Goal: Communication & Community: Participate in discussion

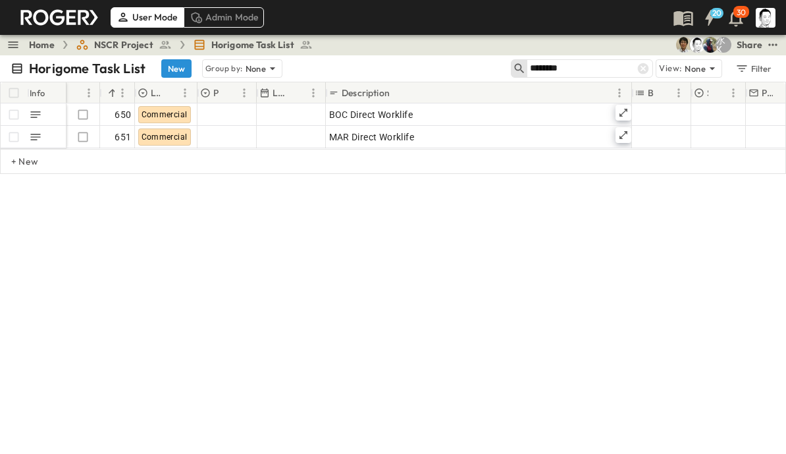
click at [597, 66] on input "********" at bounding box center [576, 68] width 92 height 19
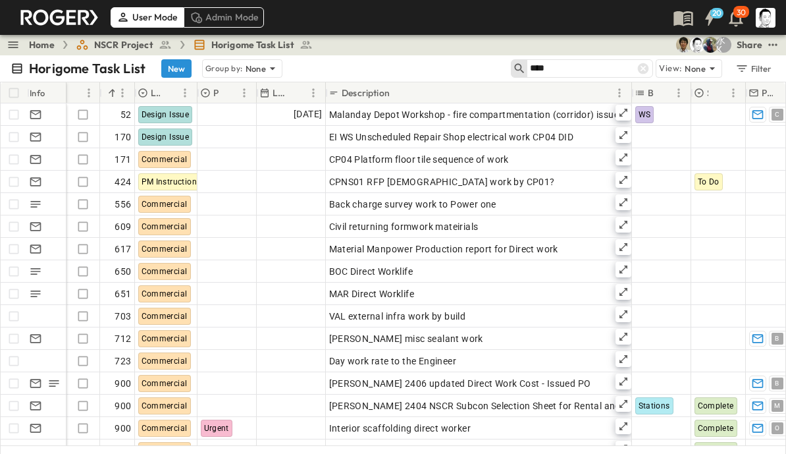
type input "****"
click at [644, 67] on icon at bounding box center [643, 68] width 11 height 11
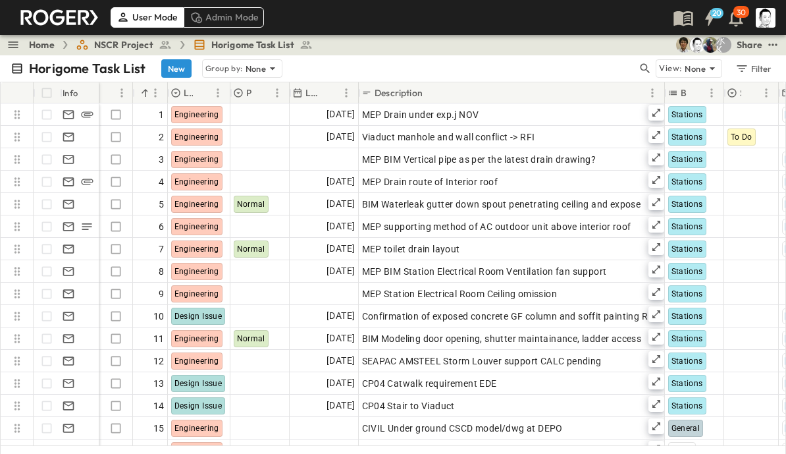
click at [645, 68] on icon "button" at bounding box center [645, 68] width 13 height 13
click at [593, 72] on input "text" at bounding box center [576, 68] width 92 height 19
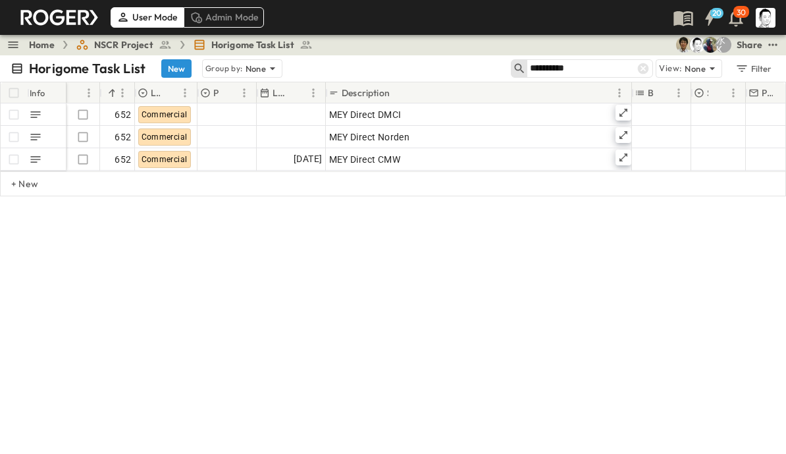
type input "**********"
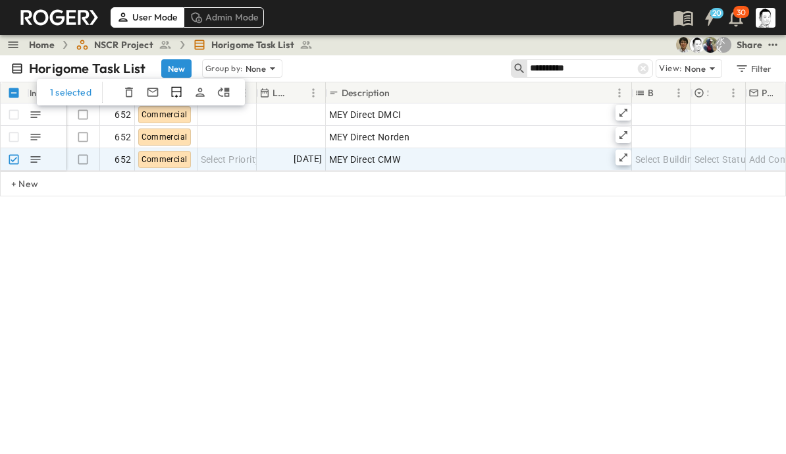
click at [172, 91] on icon "Duplicate Row(s)" at bounding box center [176, 92] width 13 height 13
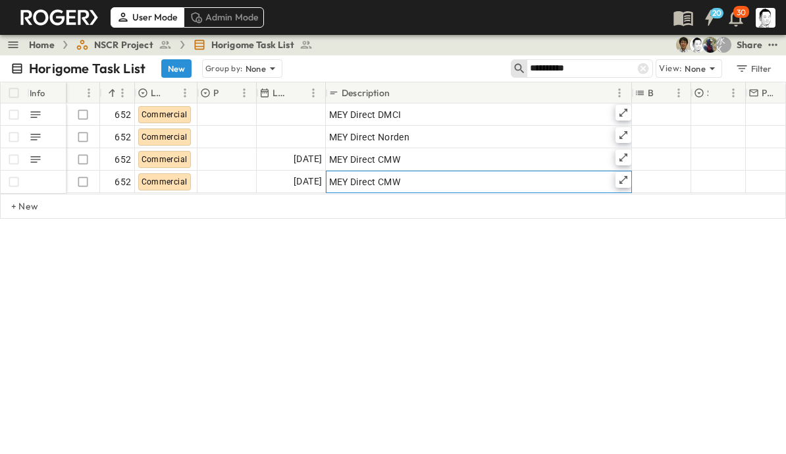
click at [411, 179] on div "MEY Direct CMW" at bounding box center [479, 182] width 300 height 18
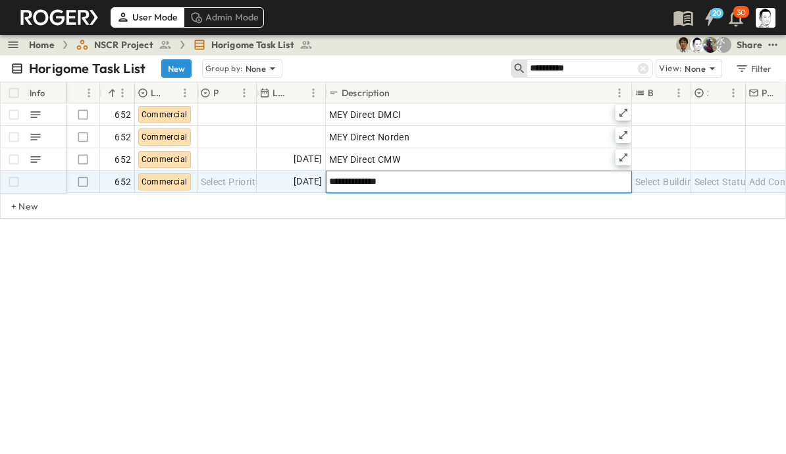
click at [452, 180] on input "**********" at bounding box center [479, 181] width 304 height 16
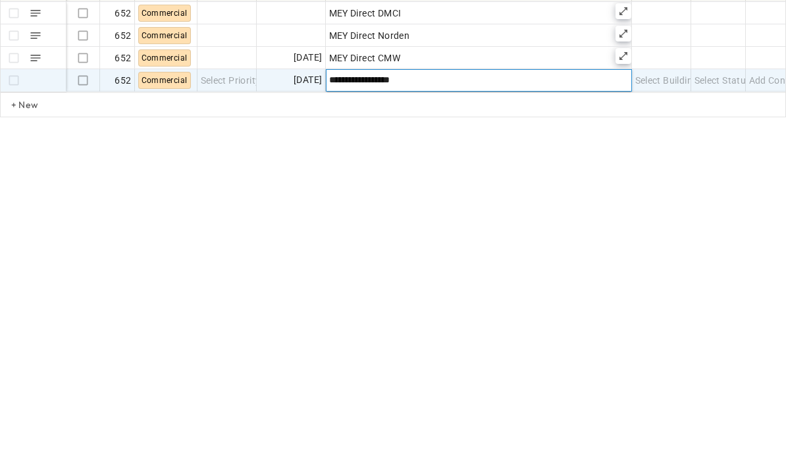
type input "**********"
click at [492, 138] on div "**********" at bounding box center [393, 181] width 786 height 198
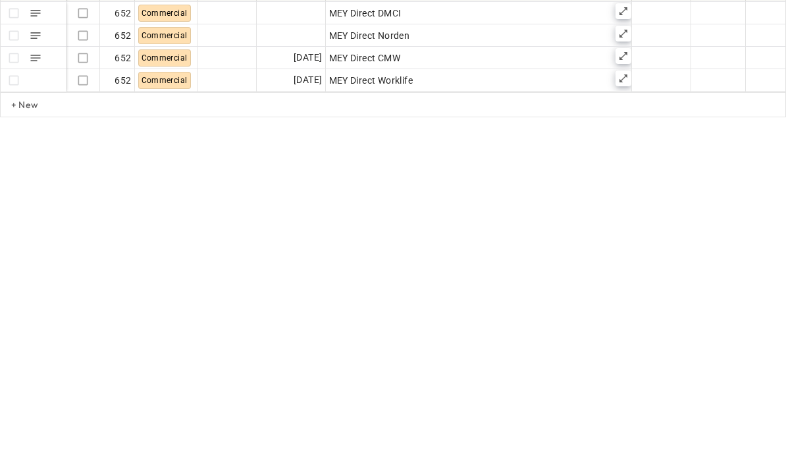
scroll to position [16, 0]
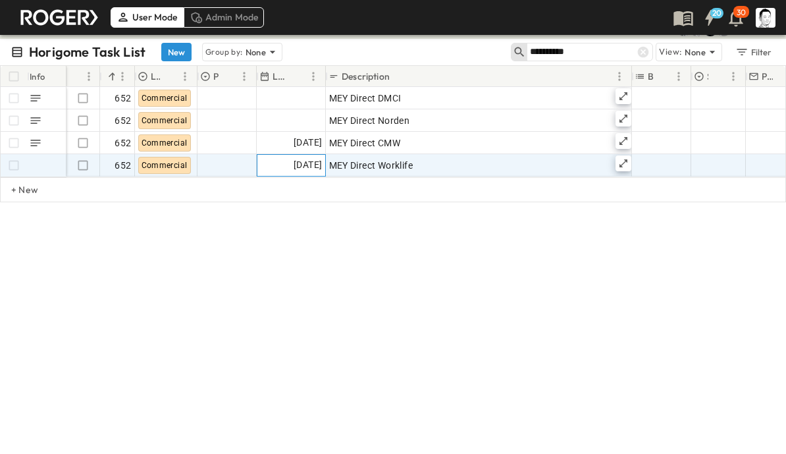
click at [306, 163] on span "[DATE]" at bounding box center [308, 164] width 28 height 15
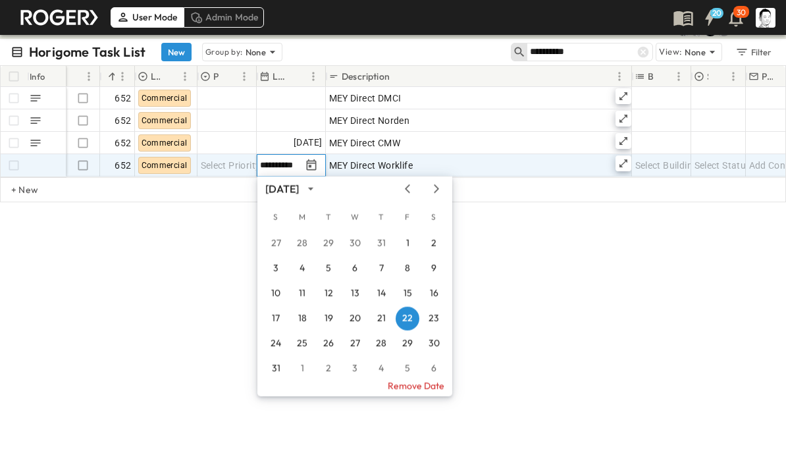
click at [437, 185] on icon "Next month" at bounding box center [437, 189] width 16 height 11
click at [382, 265] on button "11" at bounding box center [381, 269] width 24 height 24
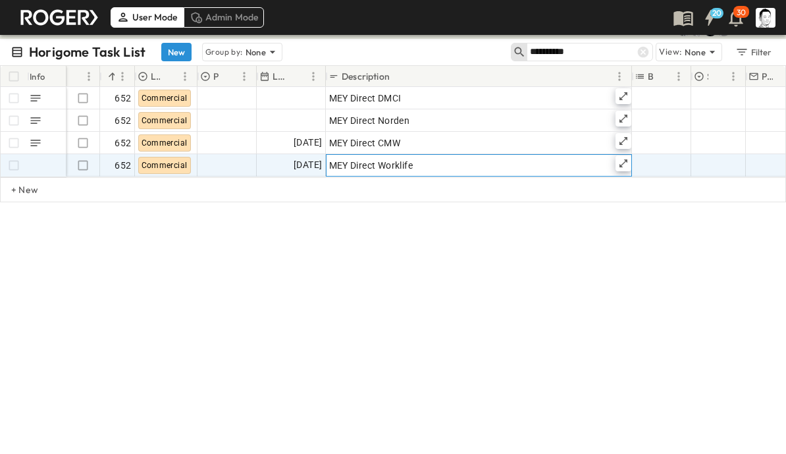
click at [620, 160] on icon at bounding box center [623, 163] width 11 height 11
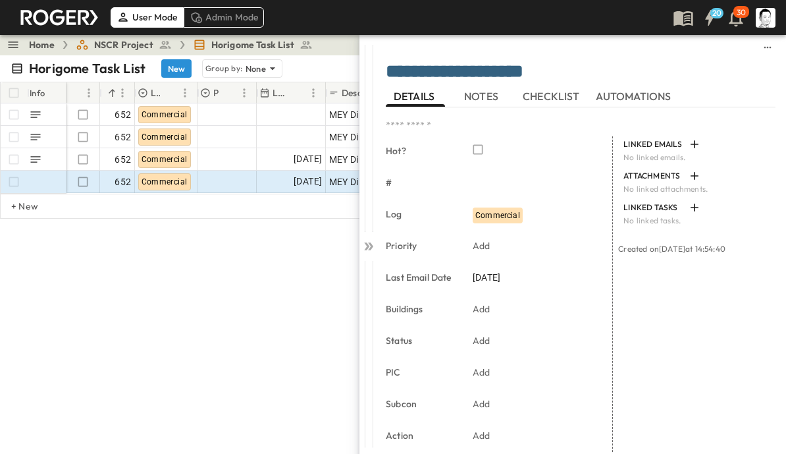
click at [485, 95] on span "NOTES" at bounding box center [482, 96] width 37 height 12
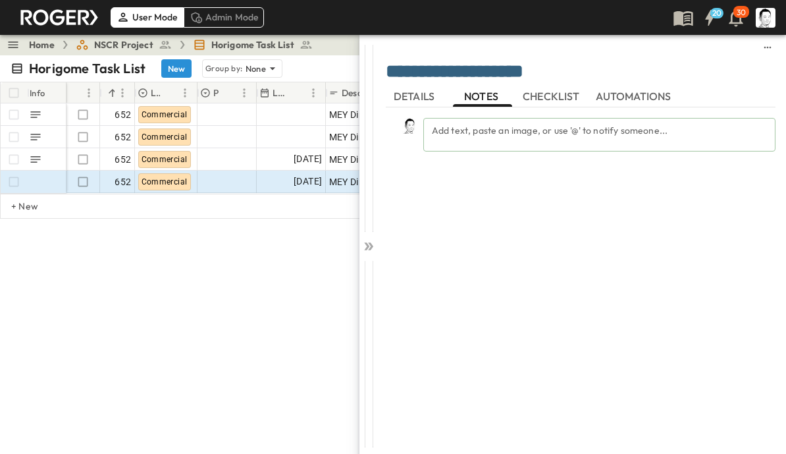
click at [529, 130] on div "Add text, paste an image, or use '@' to notify someone..." at bounding box center [599, 135] width 352 height 34
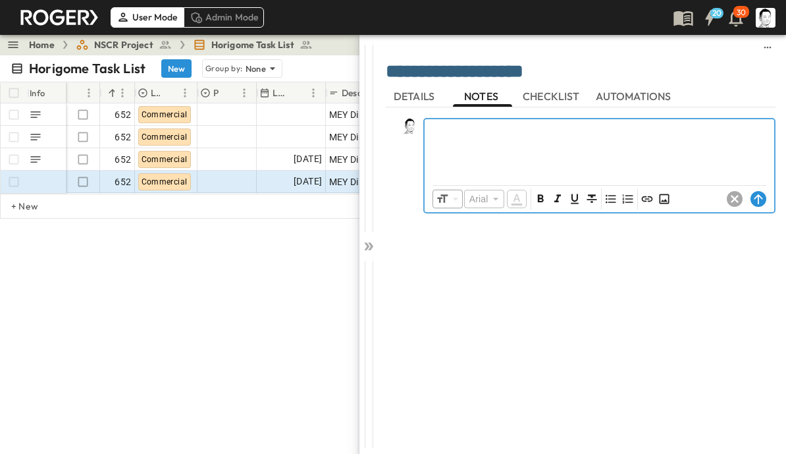
click at [665, 198] on icon "Insert Image" at bounding box center [664, 198] width 13 height 13
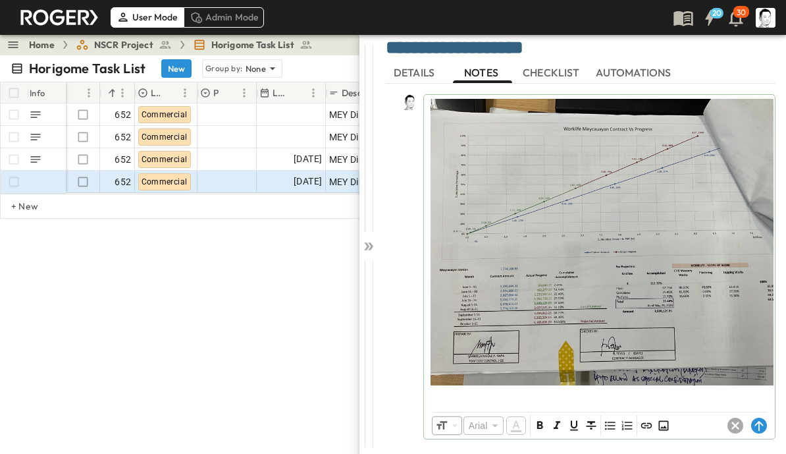
click at [757, 423] on icon at bounding box center [759, 426] width 9 height 10
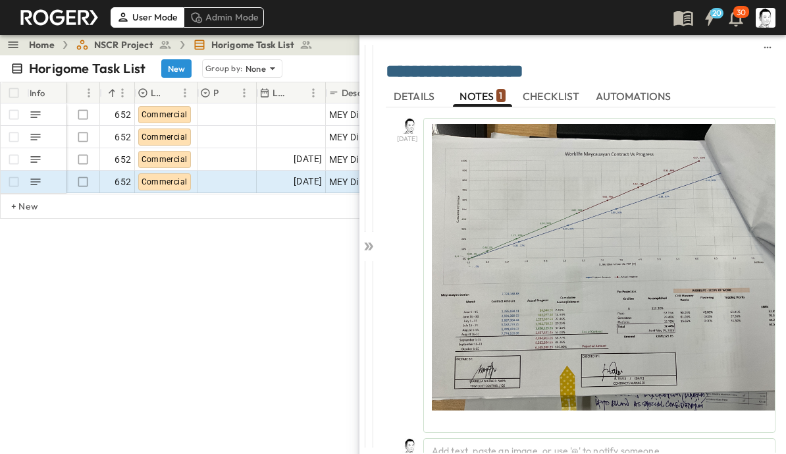
click at [366, 250] on icon at bounding box center [366, 246] width 5 height 8
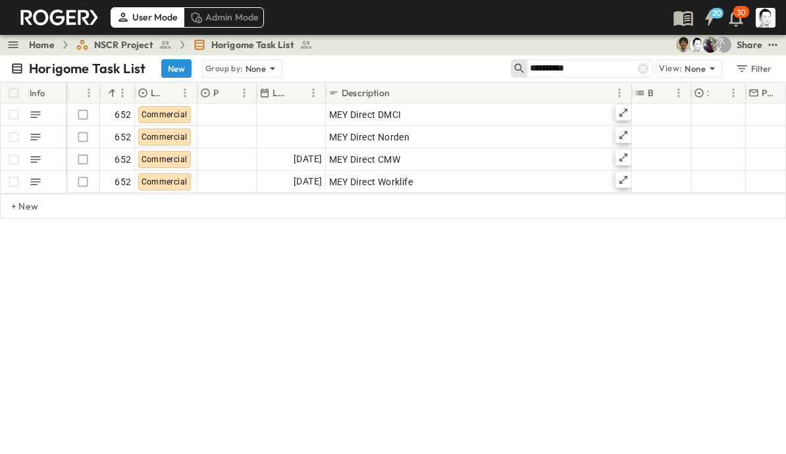
click at [642, 68] on icon at bounding box center [643, 68] width 11 height 11
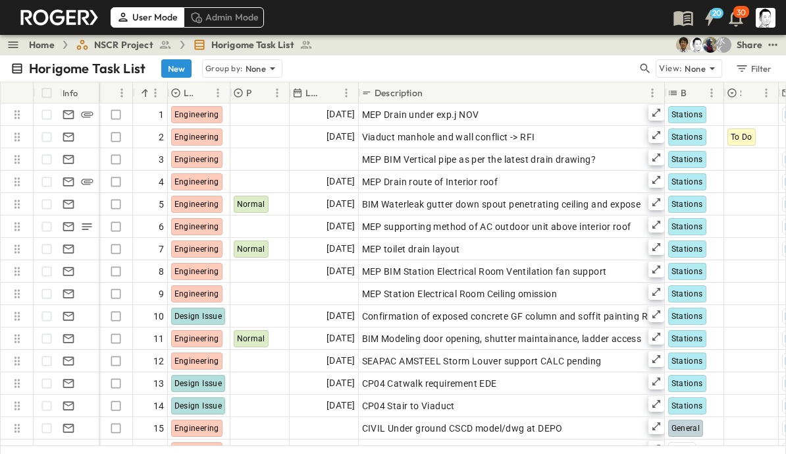
click at [647, 68] on icon "button" at bounding box center [646, 69] width 10 height 10
click at [601, 67] on input "text" at bounding box center [576, 68] width 92 height 19
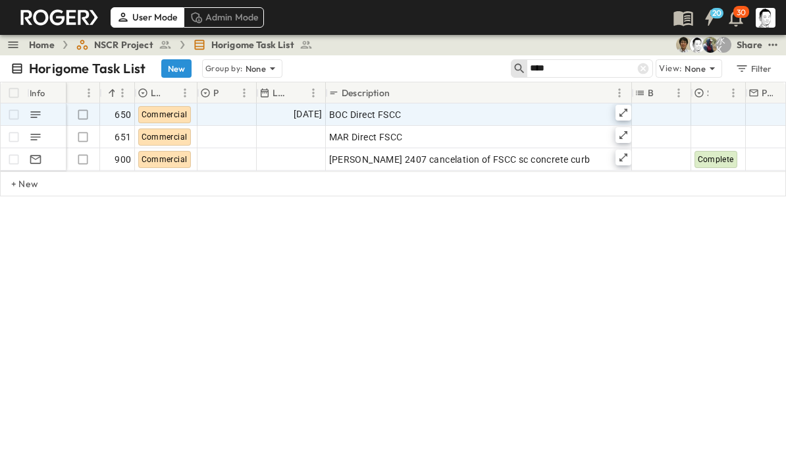
type input "****"
click at [622, 113] on icon at bounding box center [624, 113] width 8 height 8
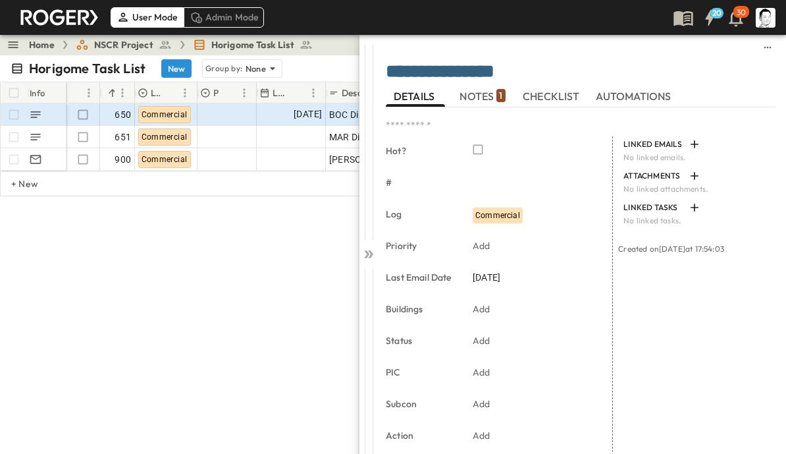
click at [489, 94] on span "NOTES 1" at bounding box center [482, 96] width 45 height 12
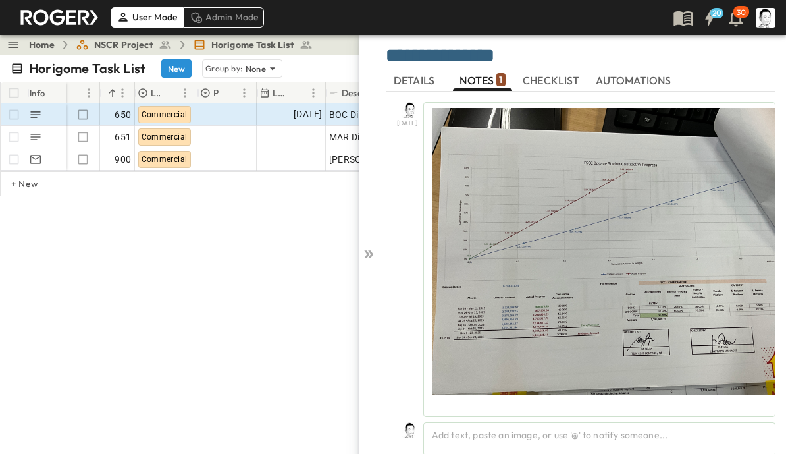
scroll to position [16, 0]
click at [528, 436] on div "Add text, paste an image, or use '@' to notify someone..." at bounding box center [599, 439] width 352 height 34
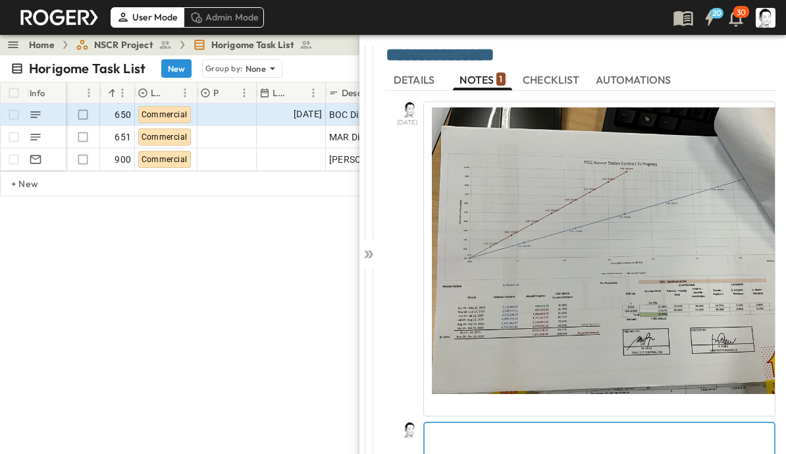
click at [635, 437] on p at bounding box center [599, 433] width 337 height 13
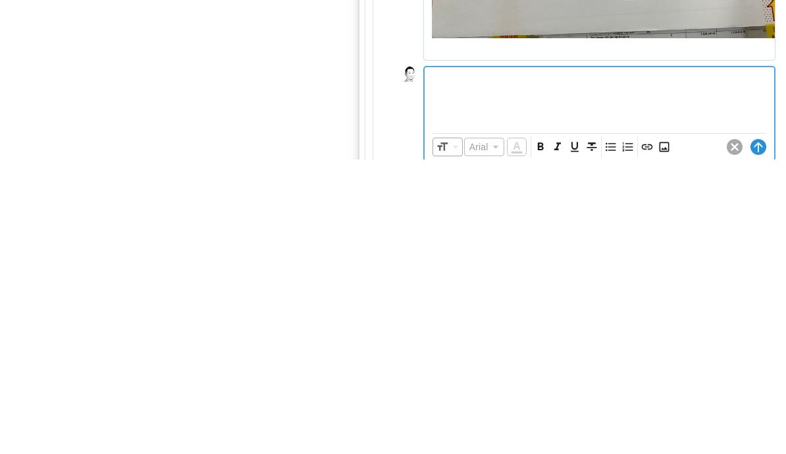
scroll to position [78, 0]
click at [668, 435] on icon "Insert Image" at bounding box center [664, 441] width 13 height 13
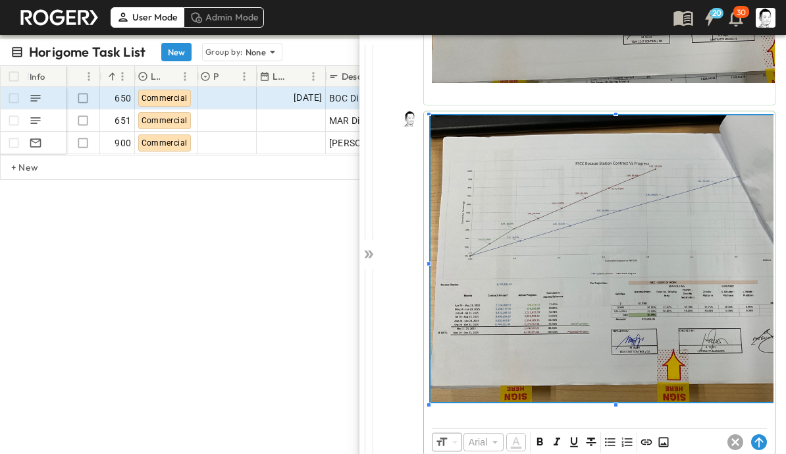
scroll to position [328, 0]
click at [754, 440] on circle at bounding box center [759, 442] width 16 height 16
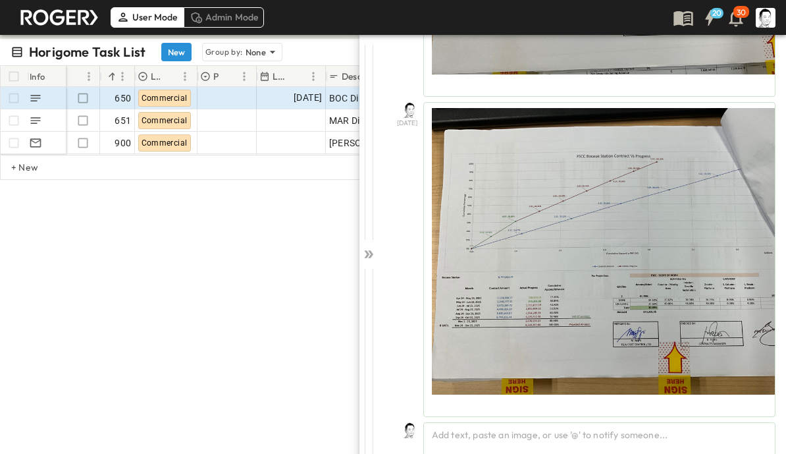
scroll to position [337, 0]
click at [375, 266] on div at bounding box center [369, 251] width 18 height 435
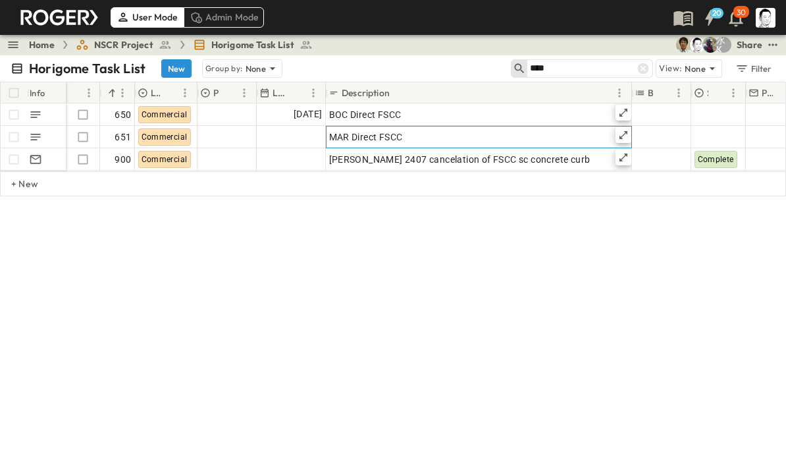
click at [624, 135] on icon at bounding box center [623, 135] width 11 height 11
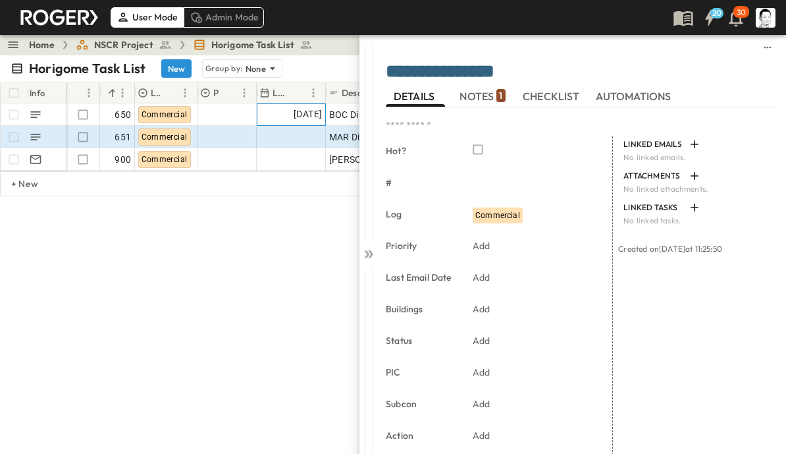
click at [297, 109] on span "[DATE]" at bounding box center [308, 114] width 28 height 15
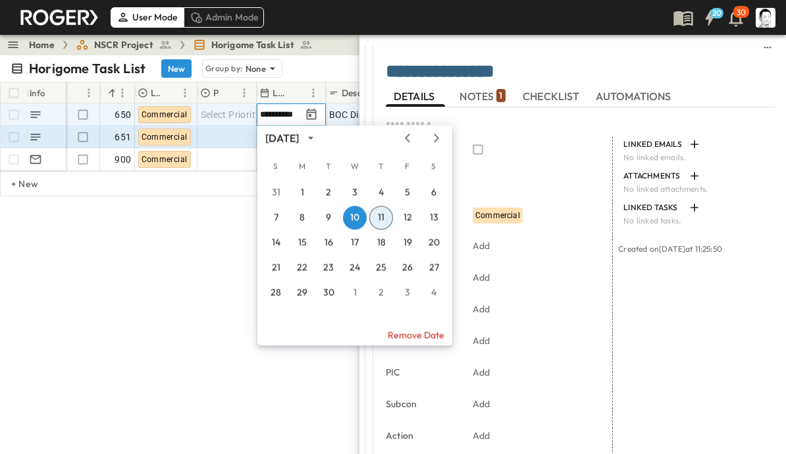
click at [383, 214] on button "11" at bounding box center [381, 218] width 24 height 24
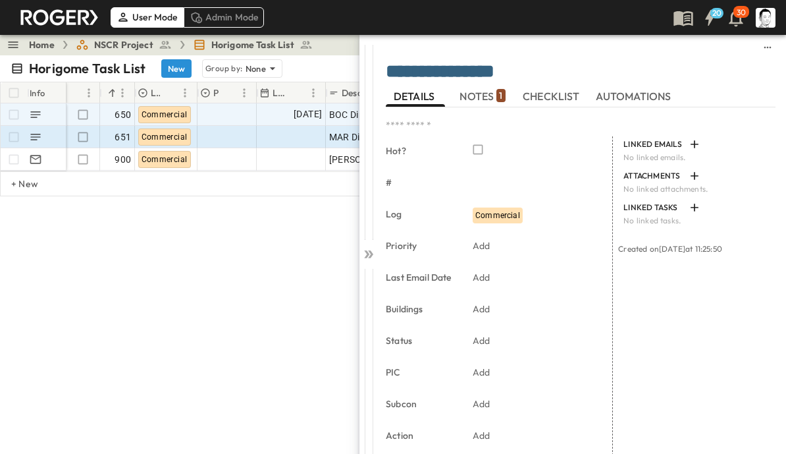
click at [288, 298] on div "Horigome Task List New Group by: None **** View: None Filter Info Hot? # Log Pr…" at bounding box center [393, 262] width 786 height 415
click at [488, 94] on span "NOTES 1" at bounding box center [482, 96] width 45 height 12
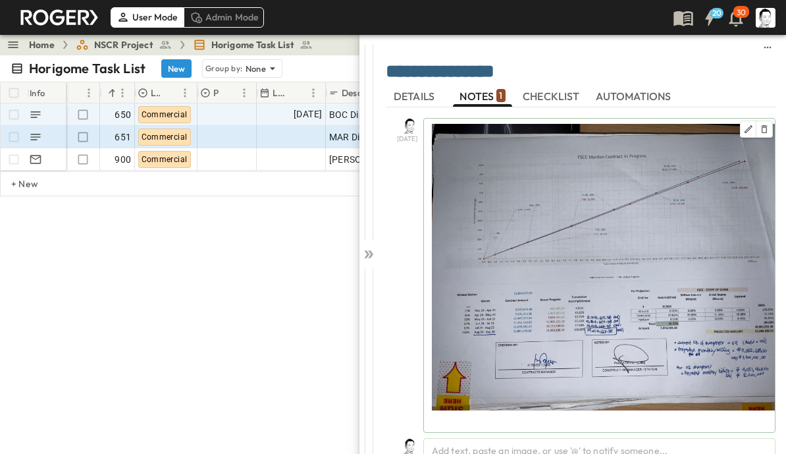
click at [654, 438] on div "Add text, paste an image, or use '@' to notify someone..." at bounding box center [599, 455] width 352 height 34
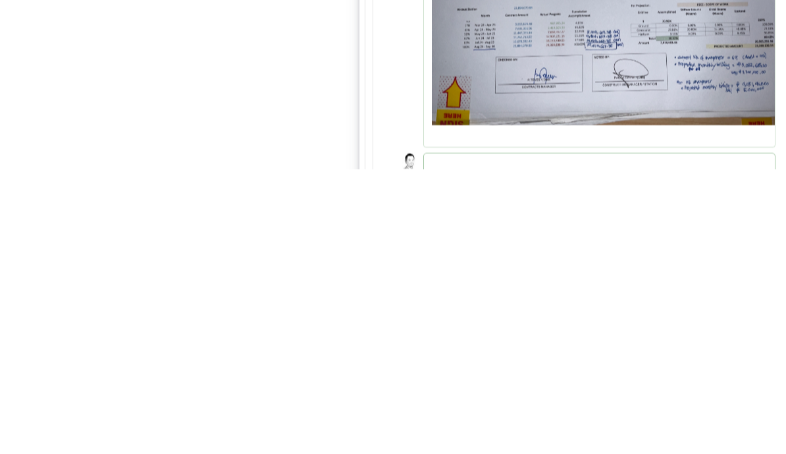
scroll to position [16, 0]
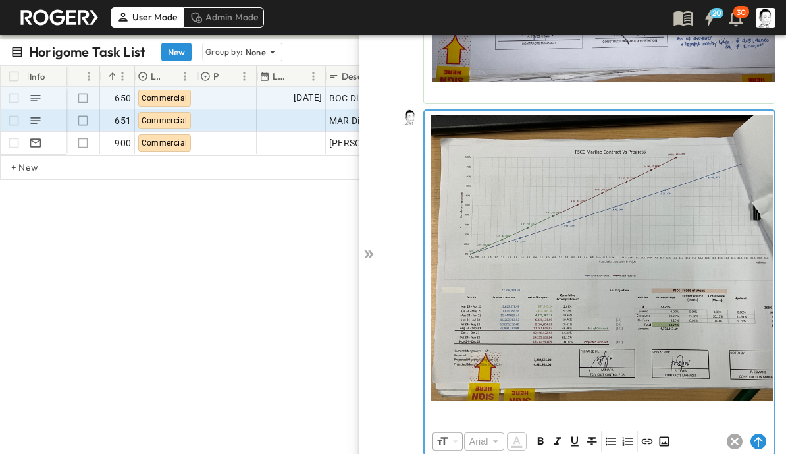
scroll to position [329, 0]
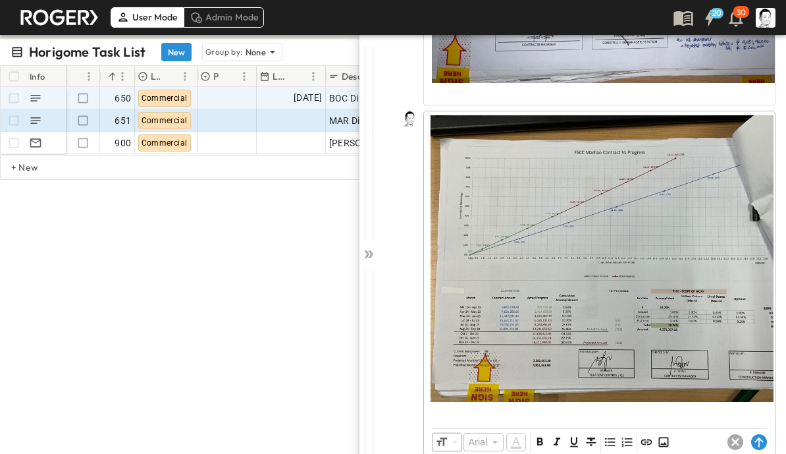
click at [763, 439] on circle at bounding box center [759, 442] width 16 height 16
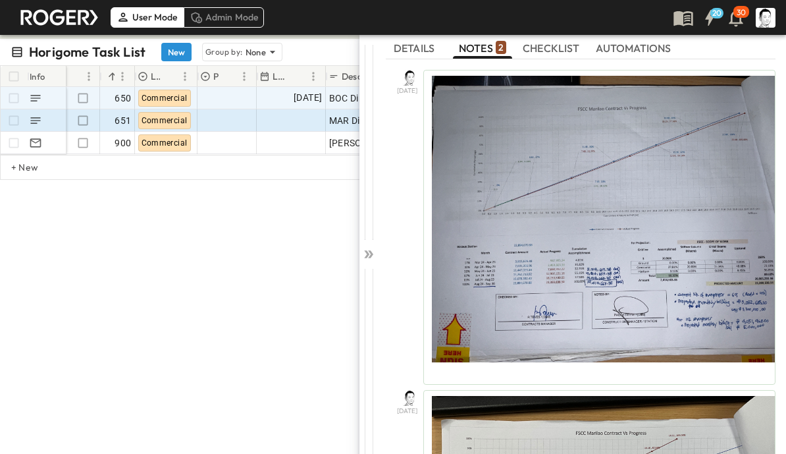
scroll to position [16, 0]
